Goal: Task Accomplishment & Management: Manage account settings

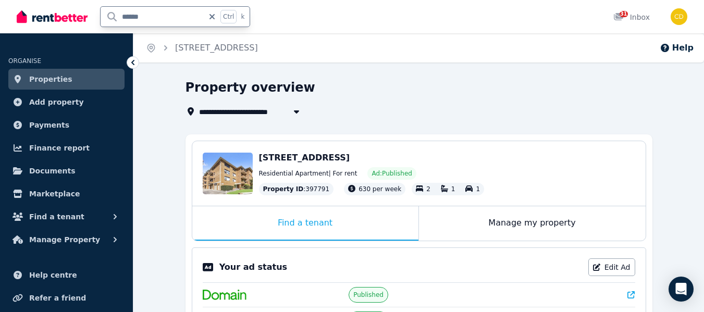
click at [163, 18] on input "******" at bounding box center [152, 17] width 103 height 20
click at [130, 21] on input "******" at bounding box center [152, 17] width 103 height 20
type input "*******"
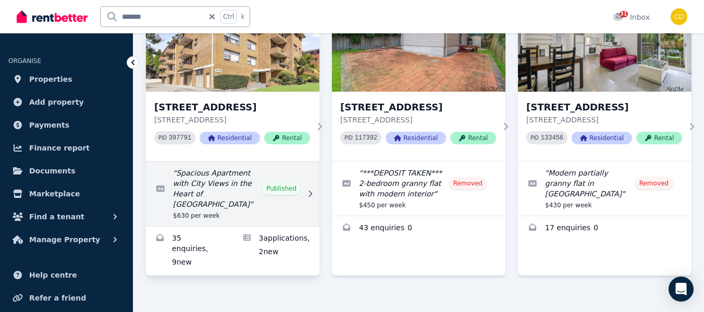
scroll to position [122, 0]
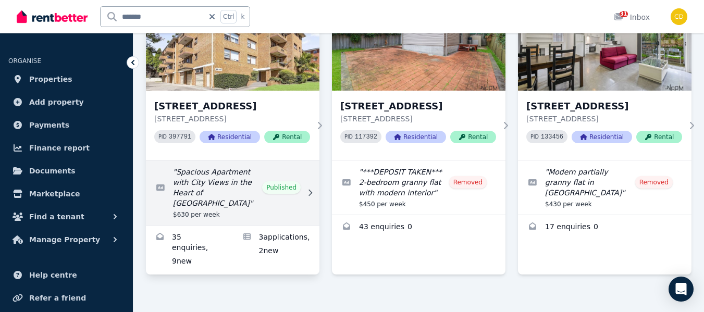
click at [204, 186] on link "Edit listing: Spacious Apartment with City Views in the Heart of Caringbah" at bounding box center [233, 193] width 174 height 65
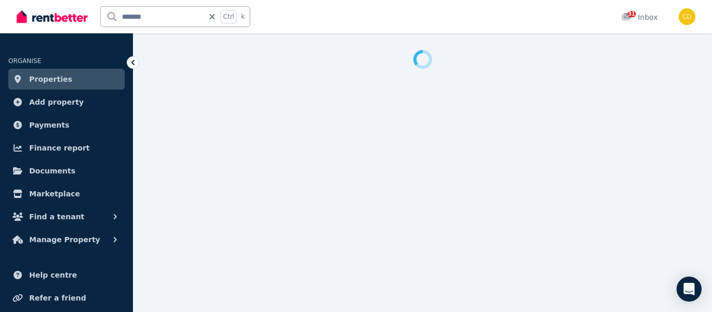
select select "**********"
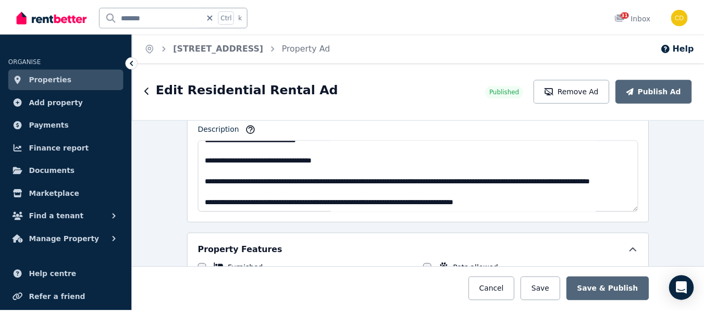
scroll to position [521, 0]
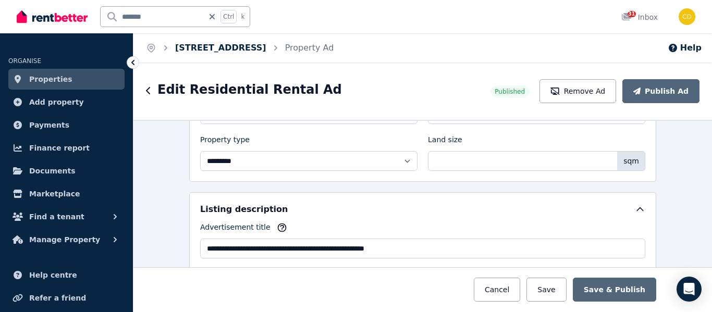
click at [216, 49] on link "[STREET_ADDRESS]" at bounding box center [220, 48] width 91 height 10
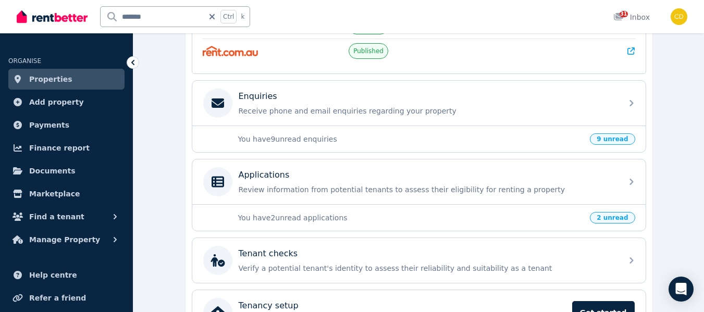
scroll to position [315, 0]
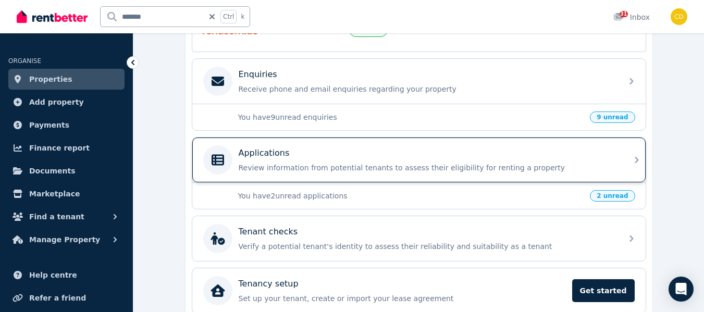
click at [375, 160] on div "Applications Review information from potential tenants to assess their eligibil…" at bounding box center [427, 160] width 377 height 26
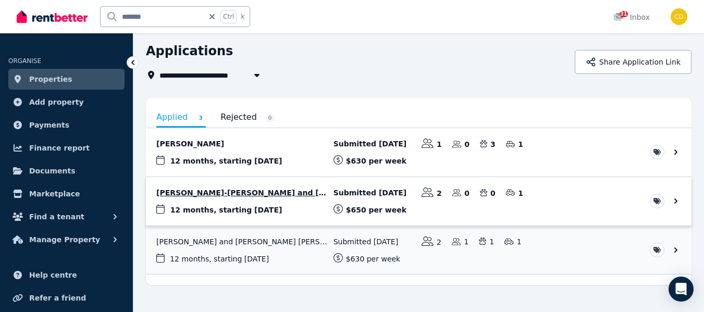
scroll to position [53, 0]
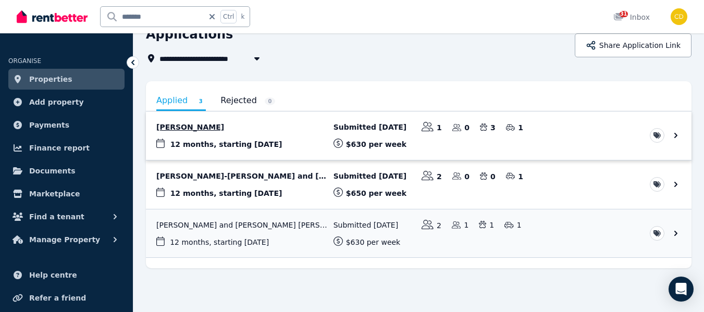
click at [276, 133] on link "View application: Corinne Tapp" at bounding box center [419, 136] width 546 height 48
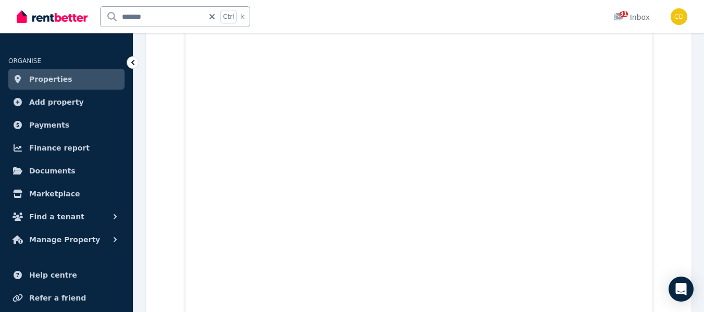
scroll to position [1460, 0]
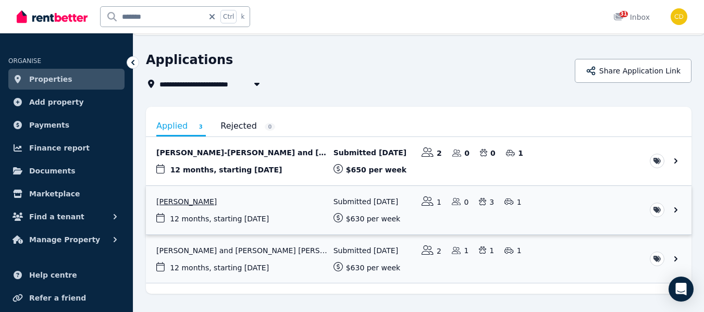
scroll to position [53, 0]
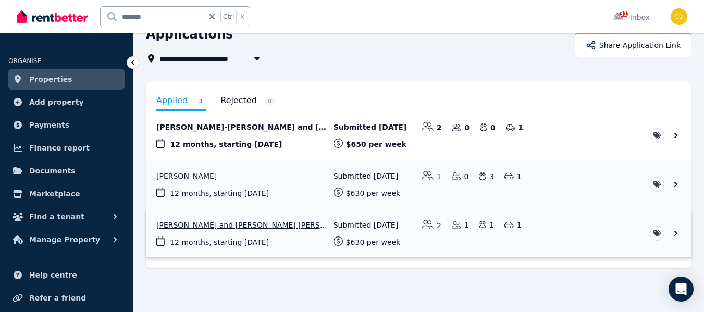
click at [274, 223] on link "View application: Sergey Korolev and Danielle Da conceicao cabral" at bounding box center [419, 234] width 546 height 48
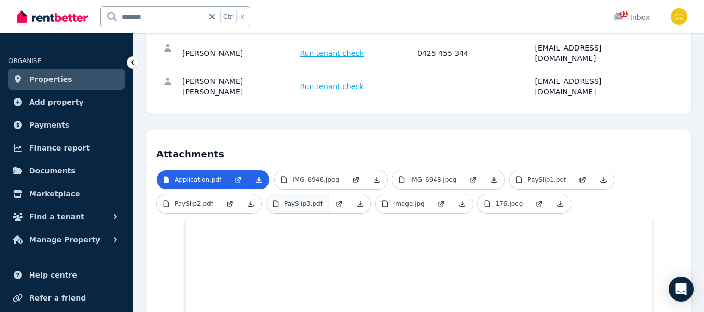
scroll to position [156, 0]
click at [303, 175] on p "IMG_6946.jpeg" at bounding box center [315, 179] width 47 height 8
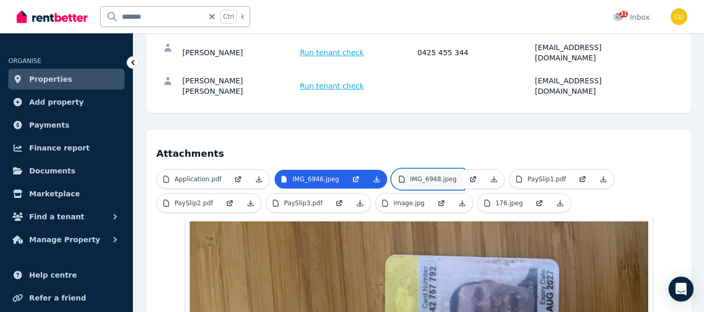
click at [435, 175] on p "IMG_6948.jpeg" at bounding box center [433, 179] width 47 height 8
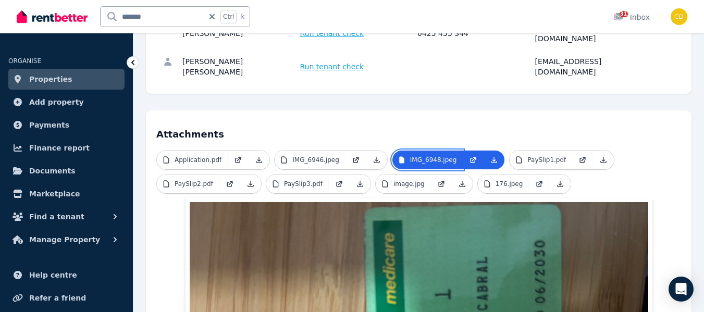
scroll to position [143, 0]
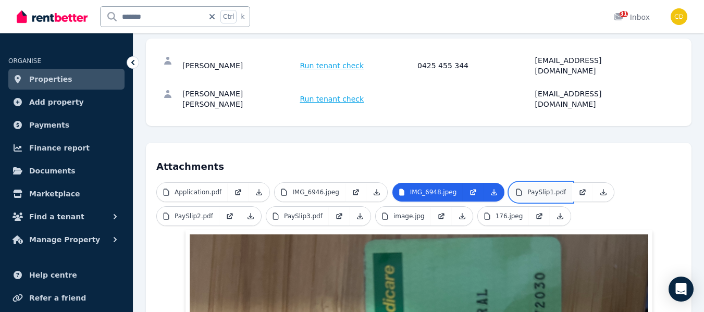
click at [533, 188] on p "PaySlip1.pdf" at bounding box center [547, 192] width 39 height 8
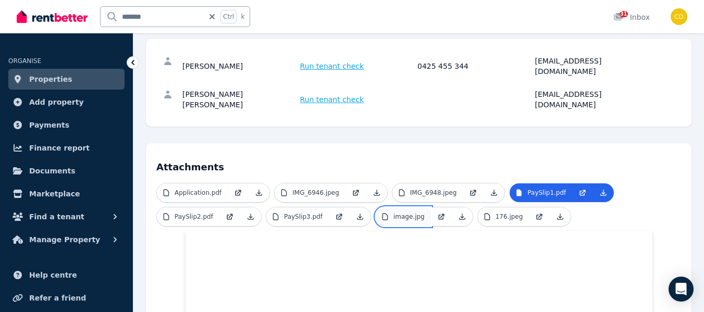
click at [411, 213] on p "image.jpg" at bounding box center [409, 217] width 31 height 8
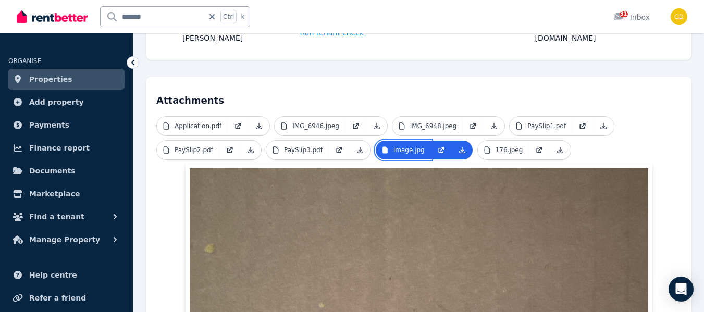
scroll to position [195, 0]
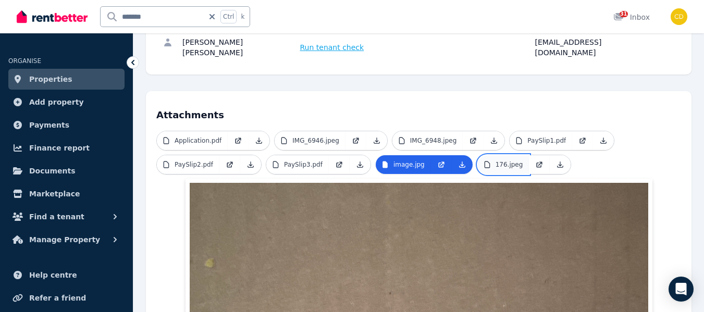
click at [496, 161] on p "176.jpeg" at bounding box center [510, 165] width 28 height 8
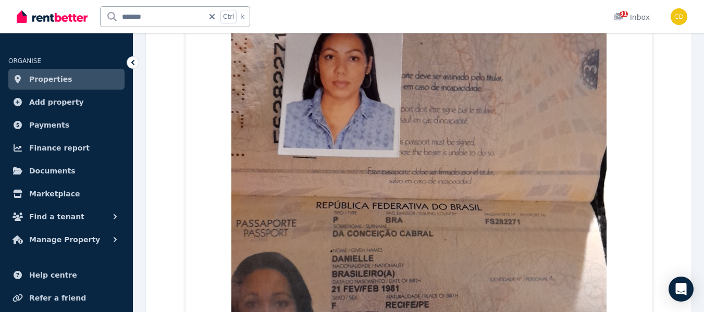
scroll to position [560, 0]
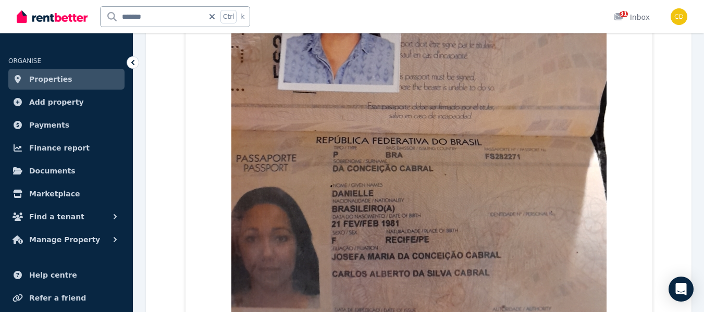
click at [670, 182] on div "Application.pdf IMG_6946.jpeg IMG_6948.jpeg PaySlip1.pdf PaySlip2.pdf PaySlip3.…" at bounding box center [418, 137] width 525 height 742
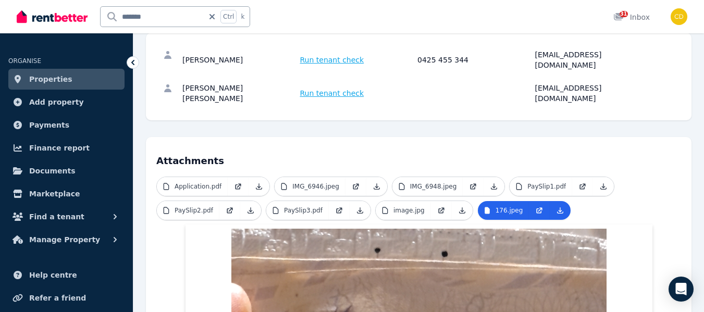
scroll to position [129, 0]
